Goal: Transaction & Acquisition: Obtain resource

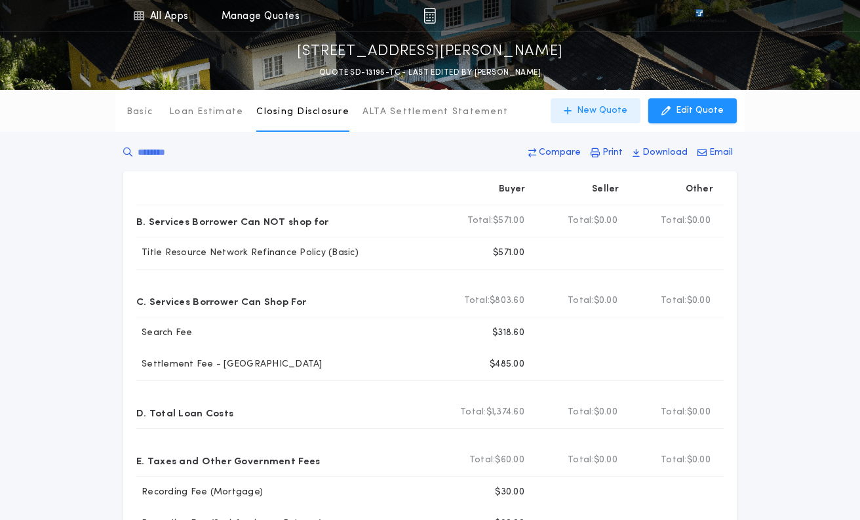
click at [600, 109] on p "New Quote" at bounding box center [602, 110] width 50 height 13
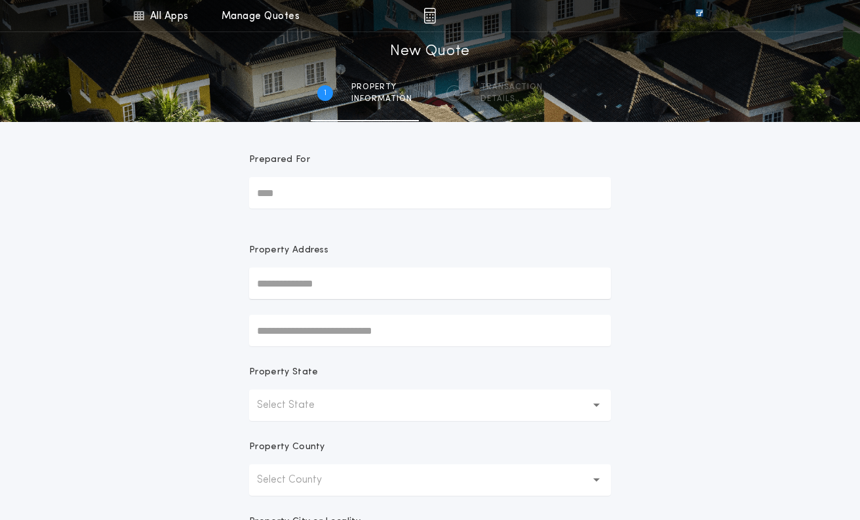
click at [298, 276] on input "text" at bounding box center [430, 282] width 362 height 31
paste input "**********"
type input "**********"
click at [355, 311] on button "[STREET_ADDRESS]" at bounding box center [430, 310] width 362 height 20
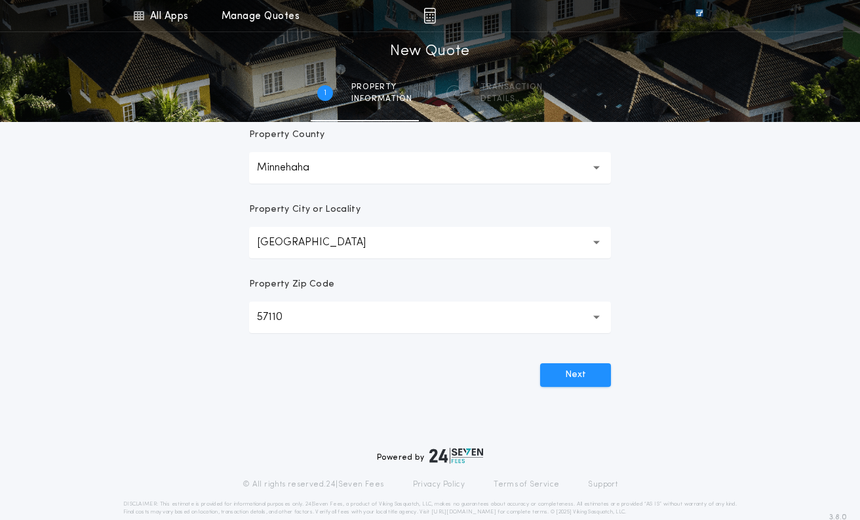
scroll to position [334, 0]
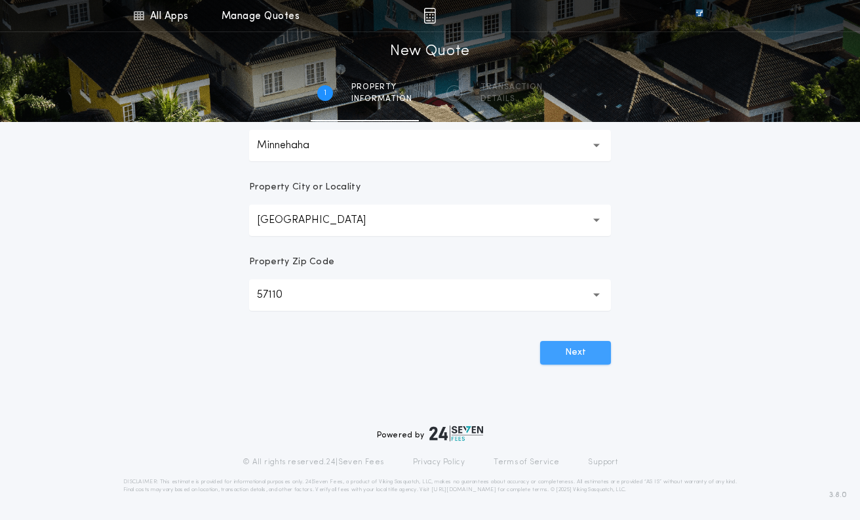
click at [568, 353] on button "Next" at bounding box center [575, 353] width 71 height 24
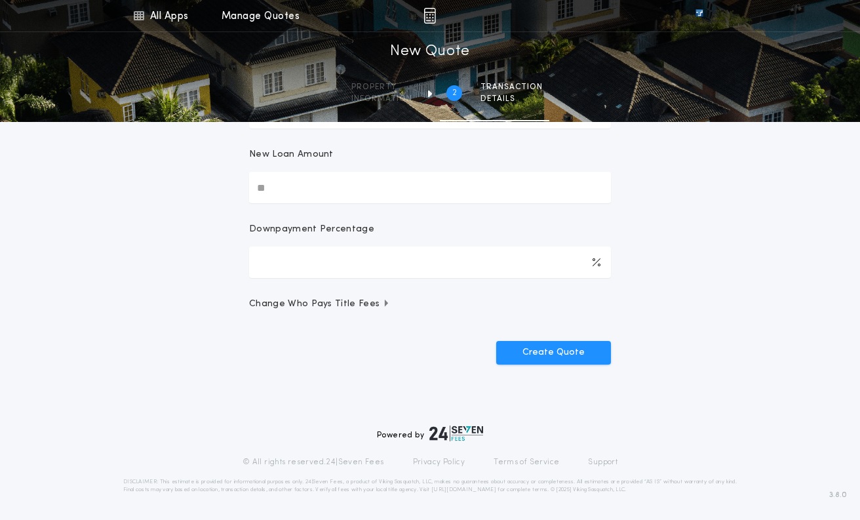
scroll to position [0, 0]
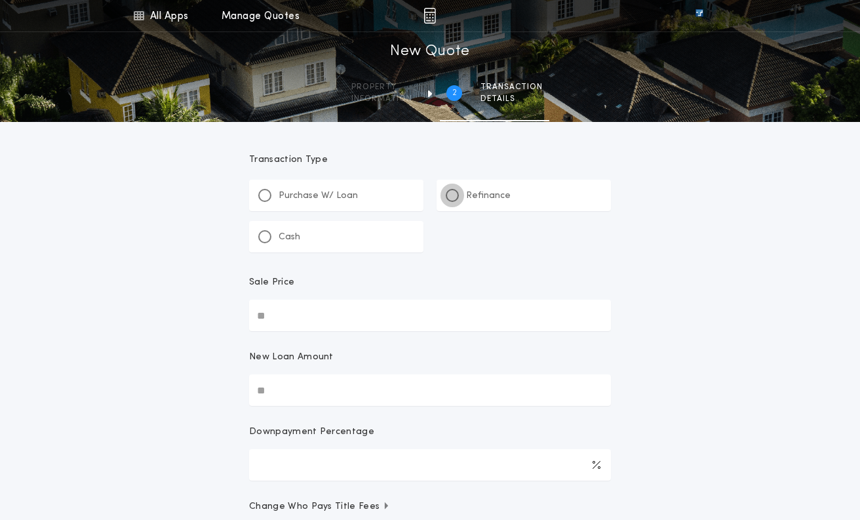
click at [456, 192] on div at bounding box center [452, 195] width 13 height 13
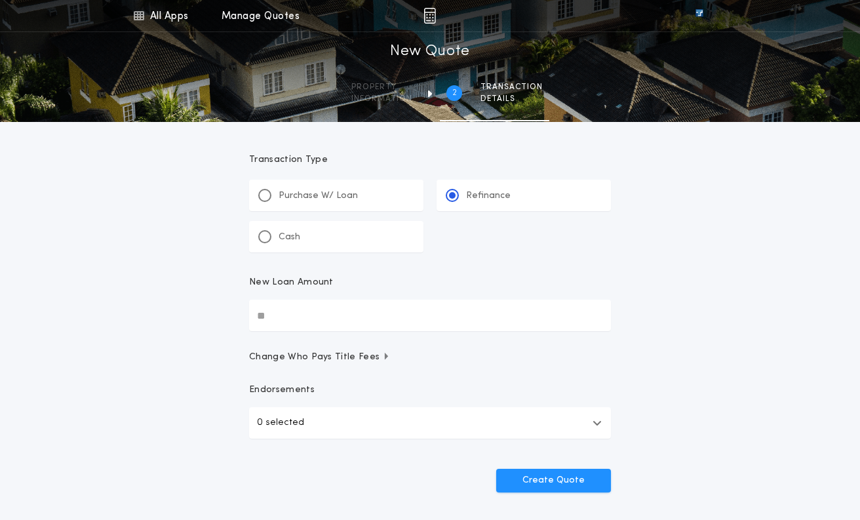
click at [308, 313] on input "New Loan Amount" at bounding box center [430, 315] width 362 height 31
type input "********"
click at [600, 419] on icon "button" at bounding box center [596, 422] width 9 height 10
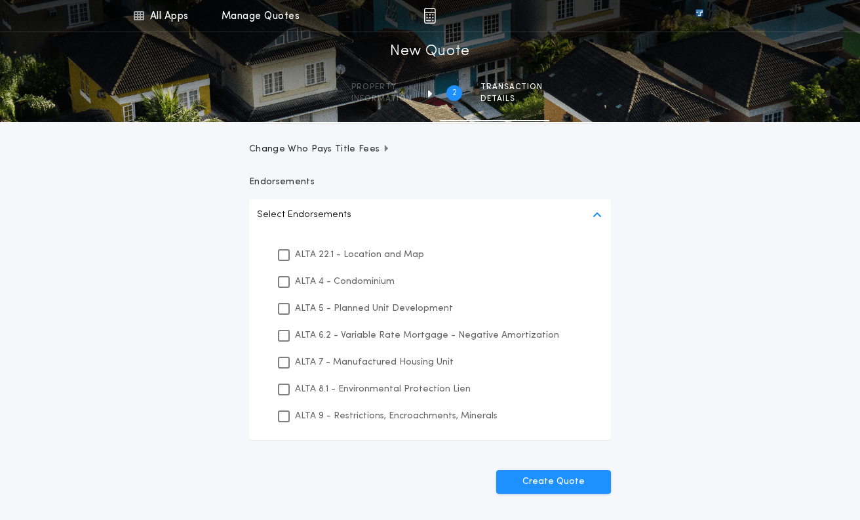
scroll to position [197, 0]
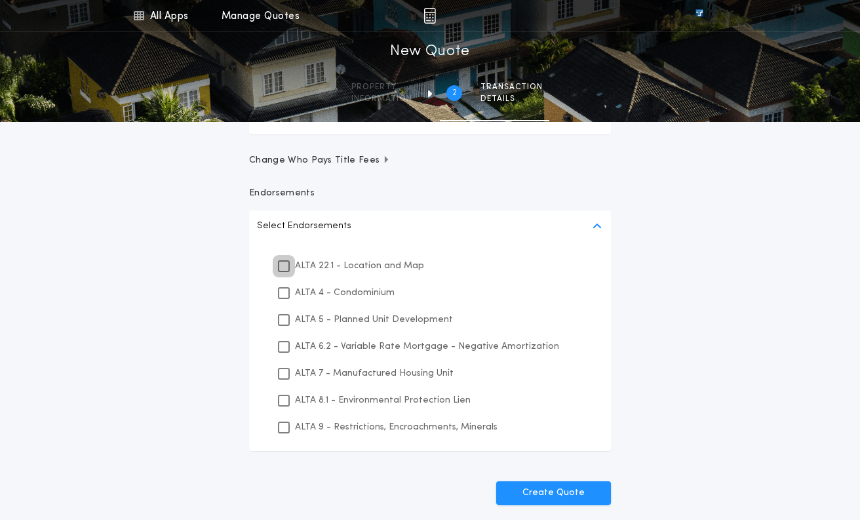
click at [279, 263] on div at bounding box center [284, 266] width 12 height 12
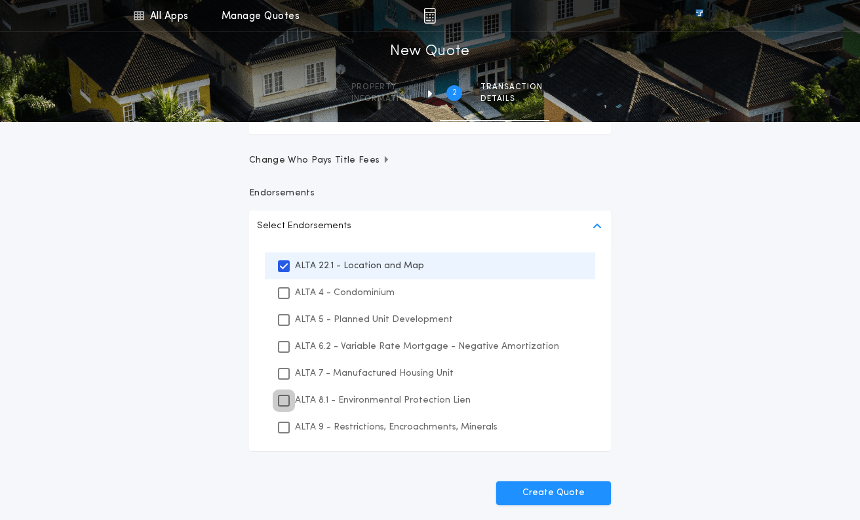
click at [281, 402] on icon at bounding box center [284, 400] width 8 height 9
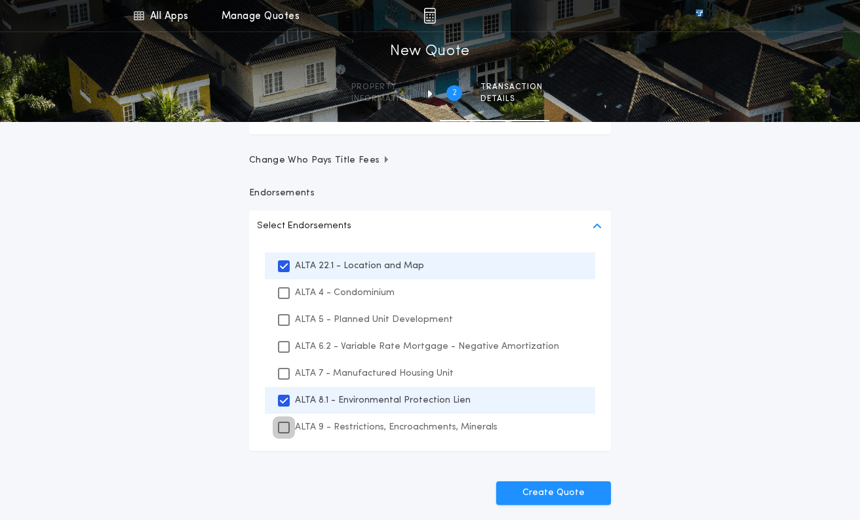
click at [284, 431] on icon at bounding box center [284, 427] width 8 height 9
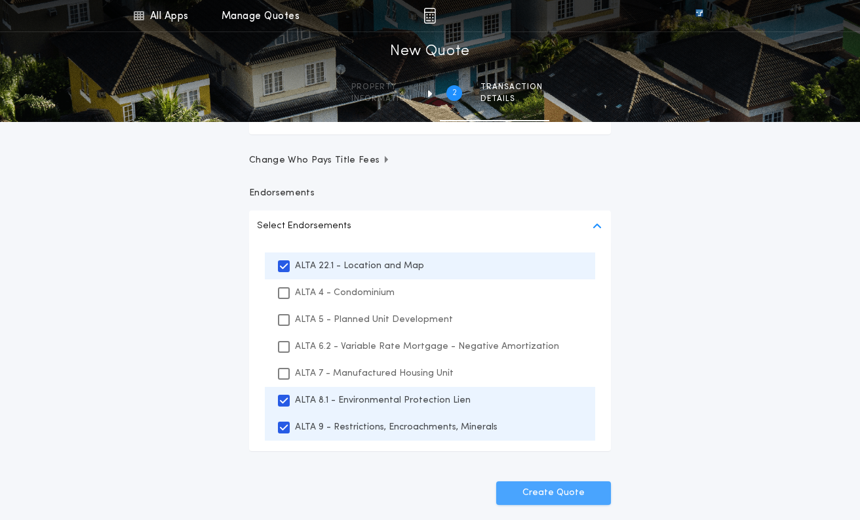
click at [564, 502] on button "Create Quote" at bounding box center [553, 493] width 115 height 24
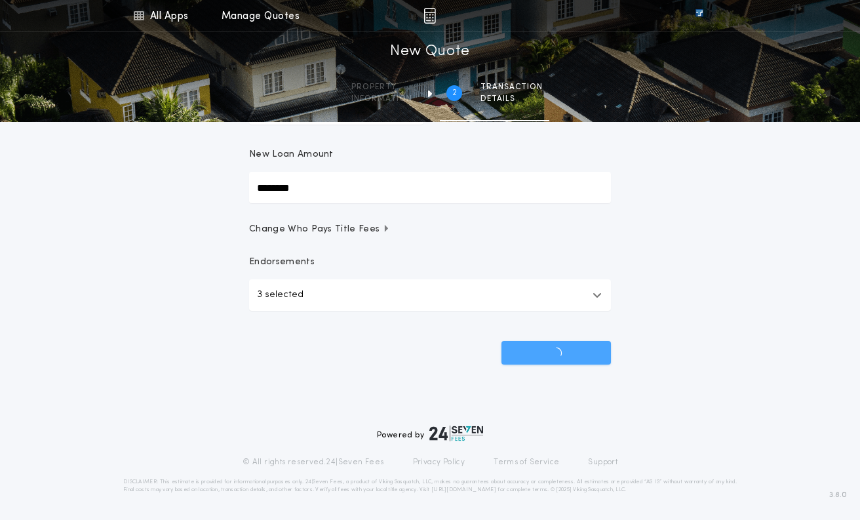
scroll to position [128, 0]
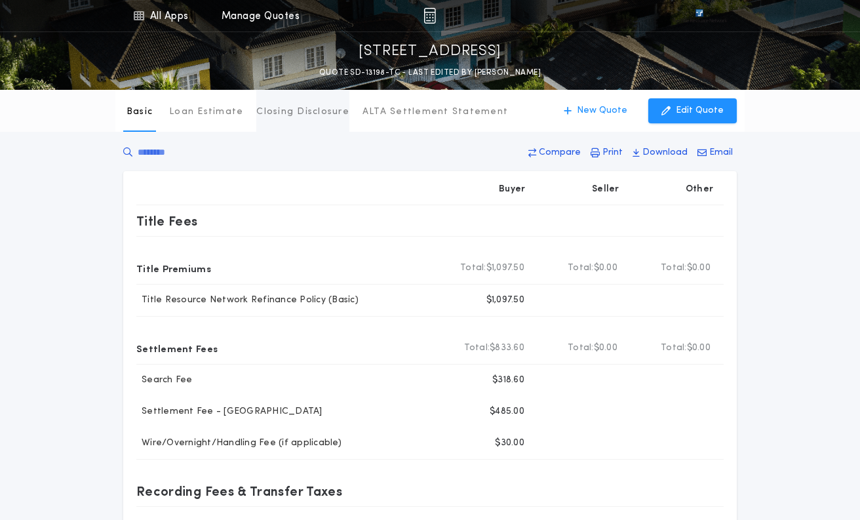
click at [297, 113] on p "Closing Disclosure" at bounding box center [302, 112] width 93 height 13
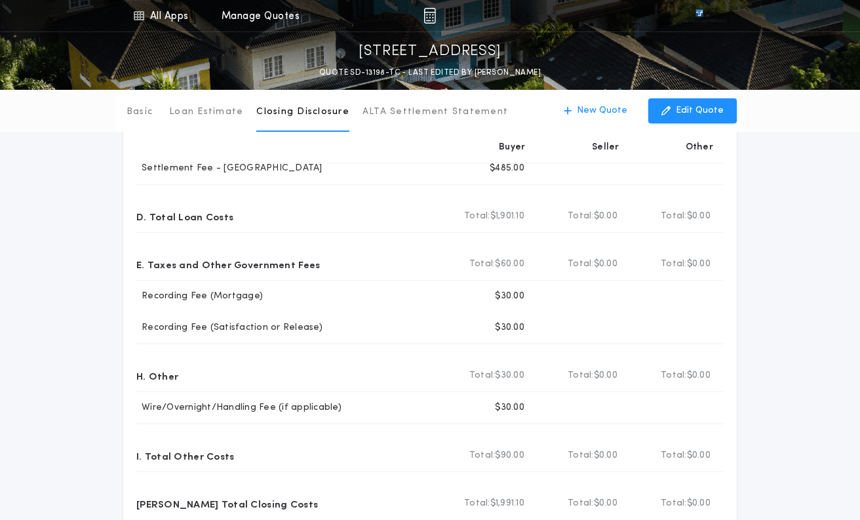
scroll to position [197, 0]
click at [752, 284] on div "Basic Loan Estimate Closing Disclosure ALTA Settlement Statement Closing Disclo…" at bounding box center [430, 207] width 860 height 628
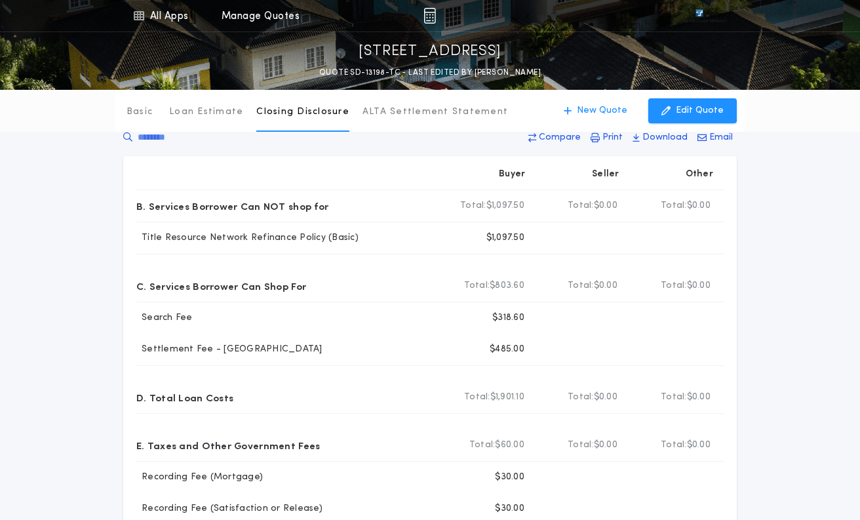
scroll to position [0, 0]
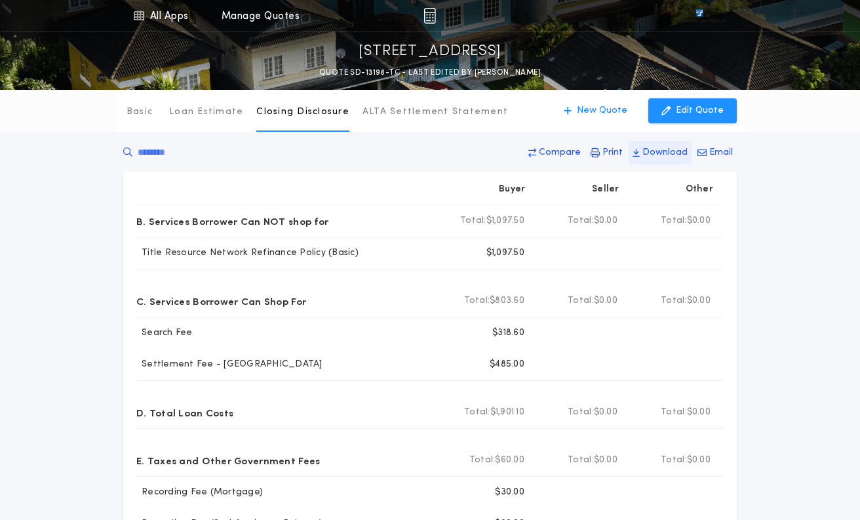
click at [665, 151] on p "Download" at bounding box center [664, 152] width 45 height 13
click at [785, 223] on div "Basic Loan Estimate Closing Disclosure ALTA Settlement Statement Closing Disclo…" at bounding box center [430, 404] width 860 height 628
